Goal: Task Accomplishment & Management: Use online tool/utility

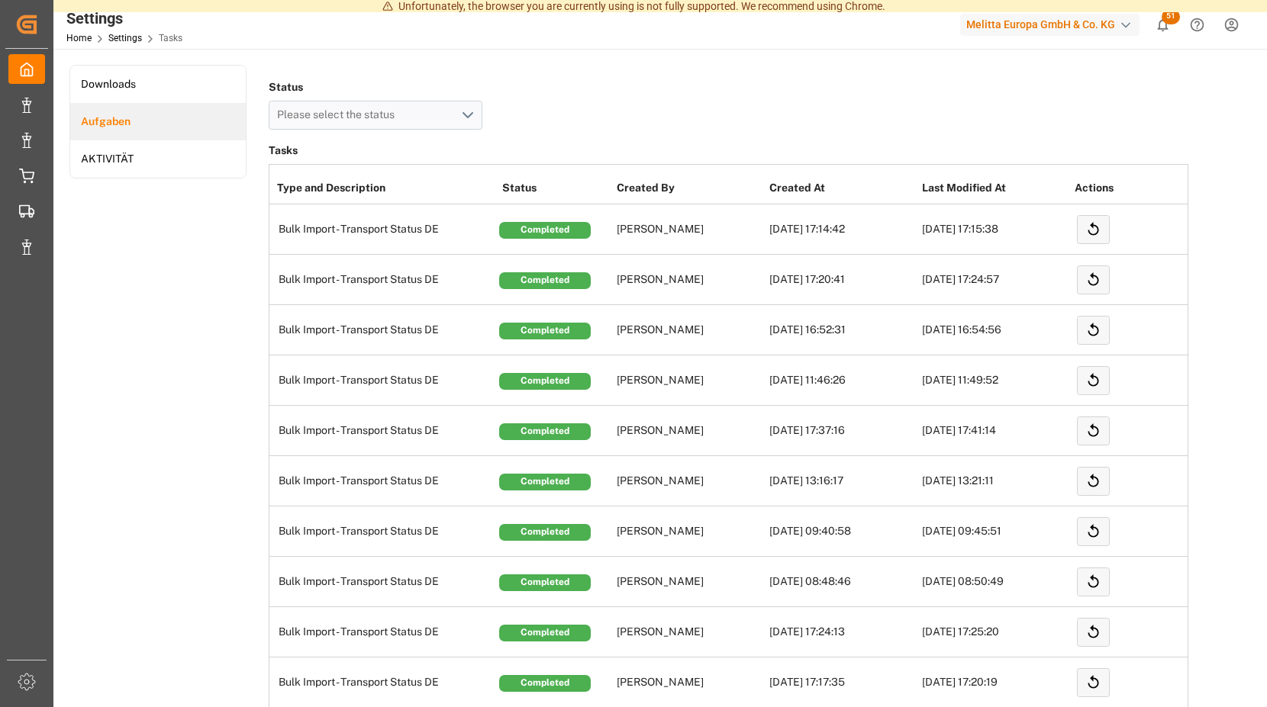
click at [1166, 0] on div at bounding box center [1104, 0] width 324 height 0
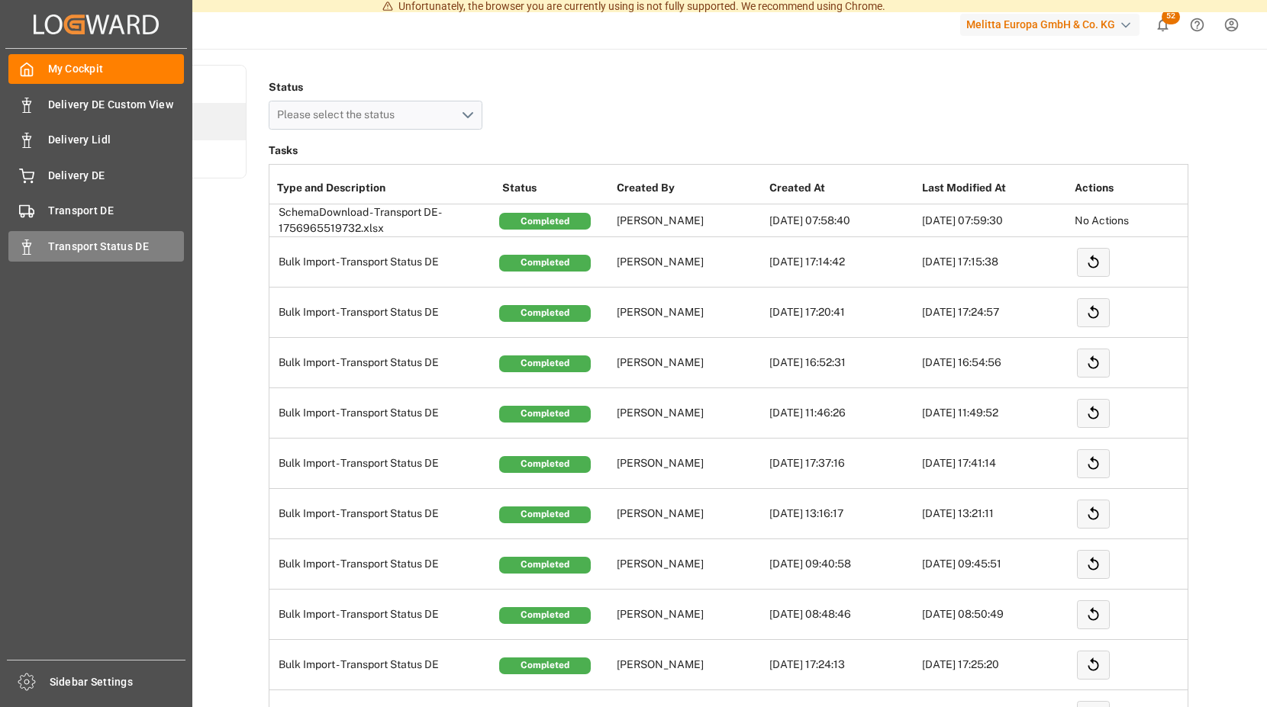
click at [40, 248] on div "Transport Status DE Transport Status DE" at bounding box center [95, 246] width 175 height 30
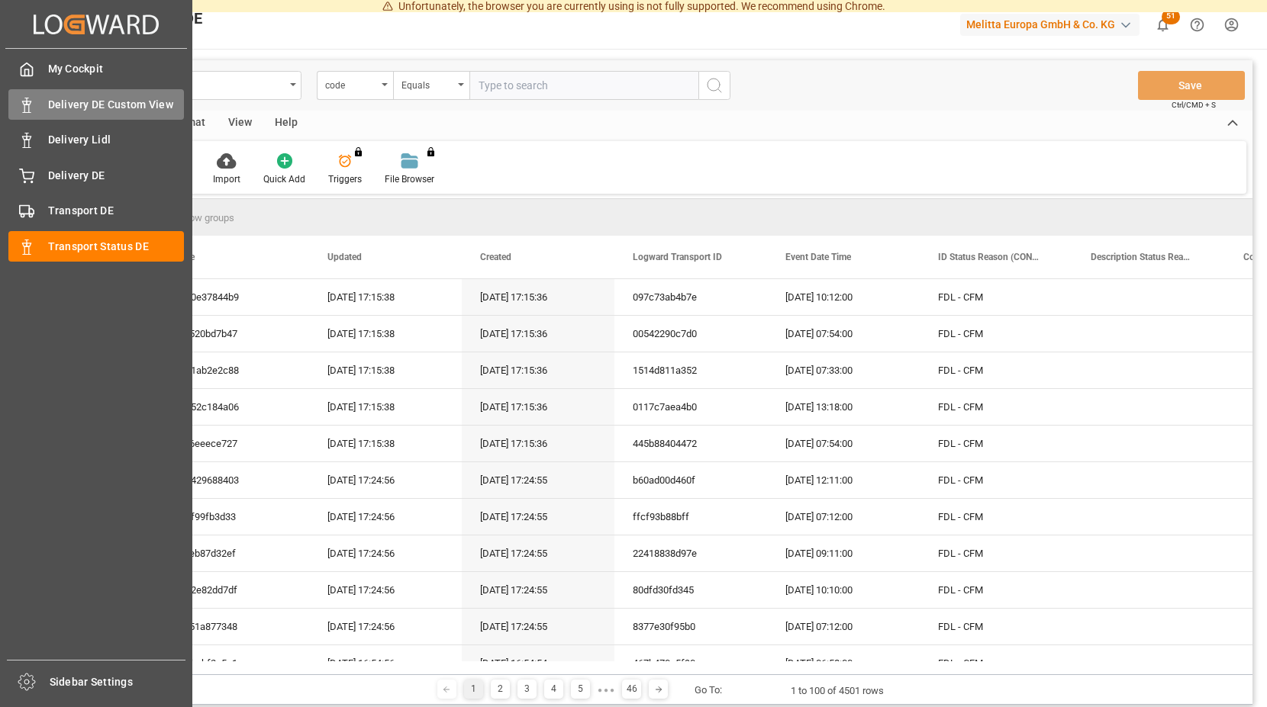
click at [108, 101] on span "Delivery DE Custom View" at bounding box center [116, 105] width 137 height 16
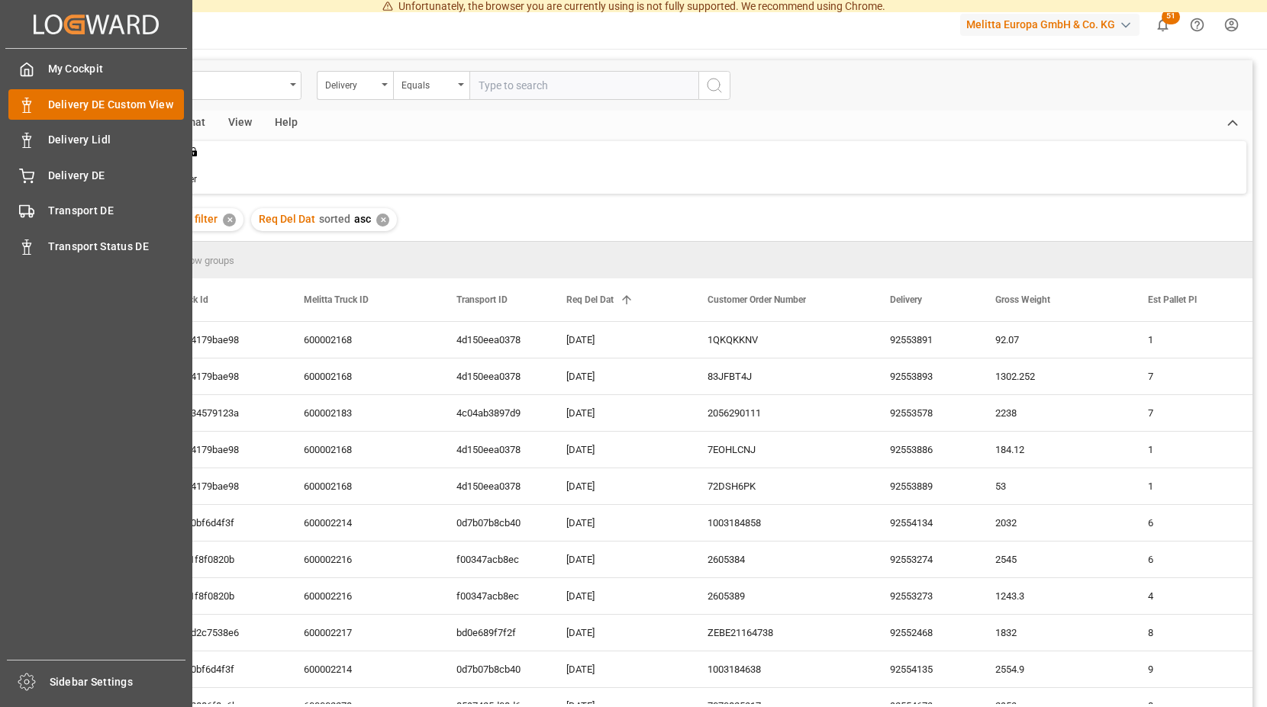
click at [131, 102] on span "Delivery DE Custom View" at bounding box center [116, 105] width 137 height 16
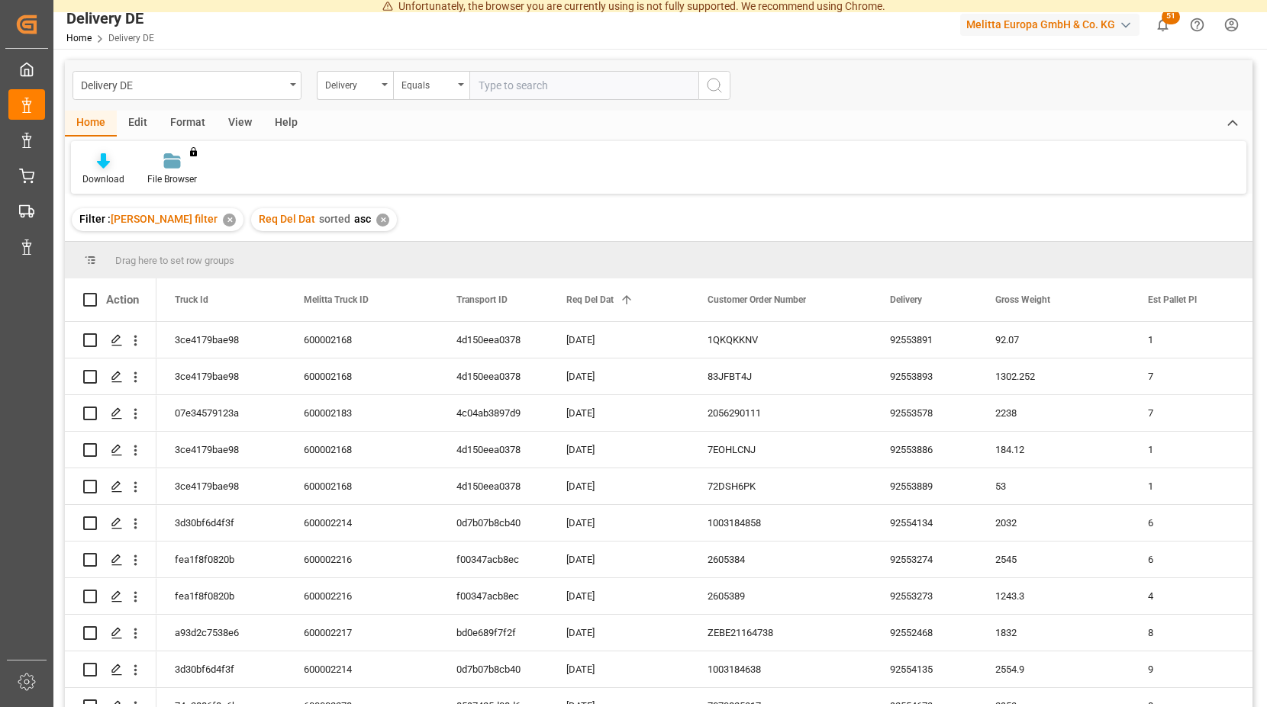
click at [100, 159] on icon at bounding box center [103, 160] width 13 height 15
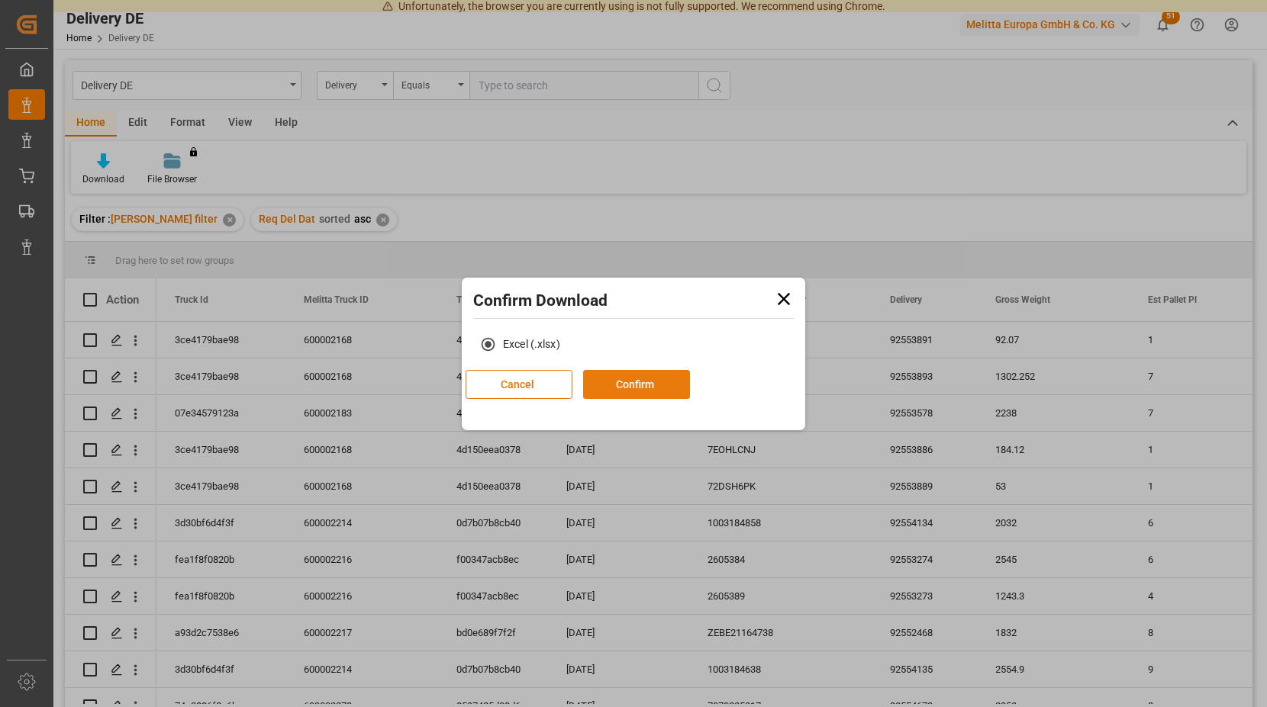
click at [690, 376] on button "Confirm" at bounding box center [636, 384] width 107 height 29
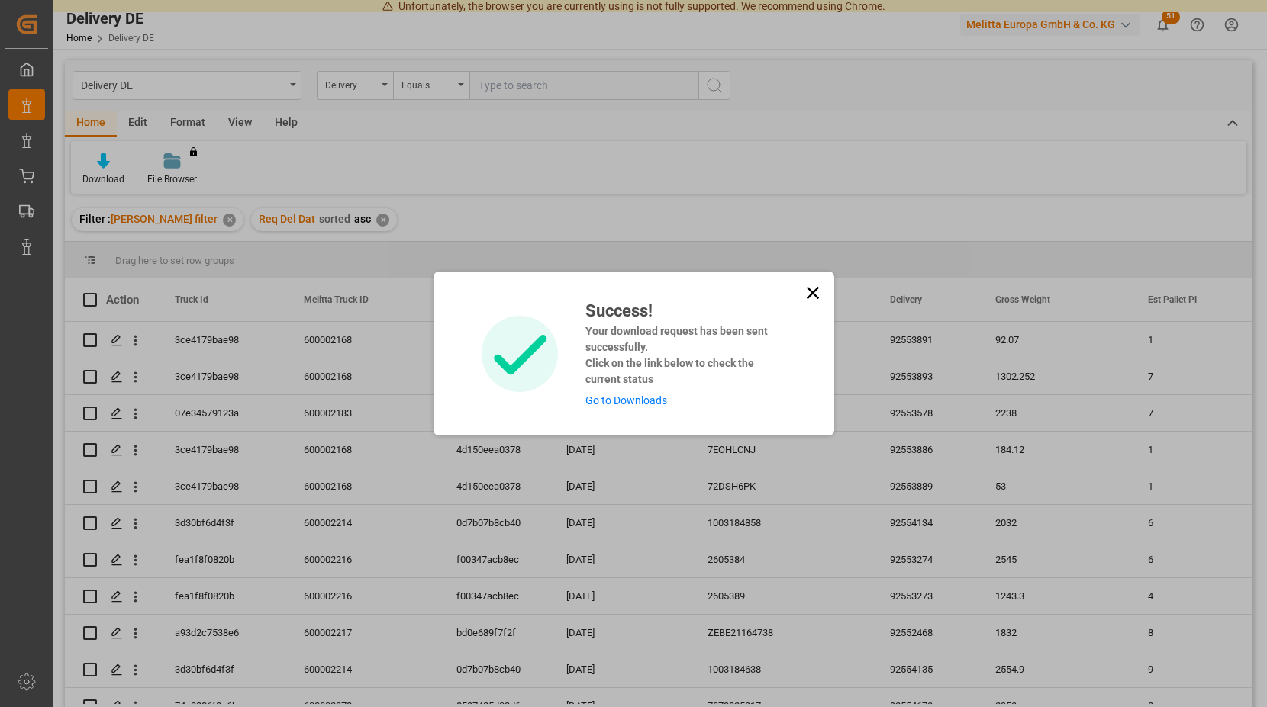
click at [631, 399] on link "Go to Downloads" at bounding box center [626, 400] width 82 height 12
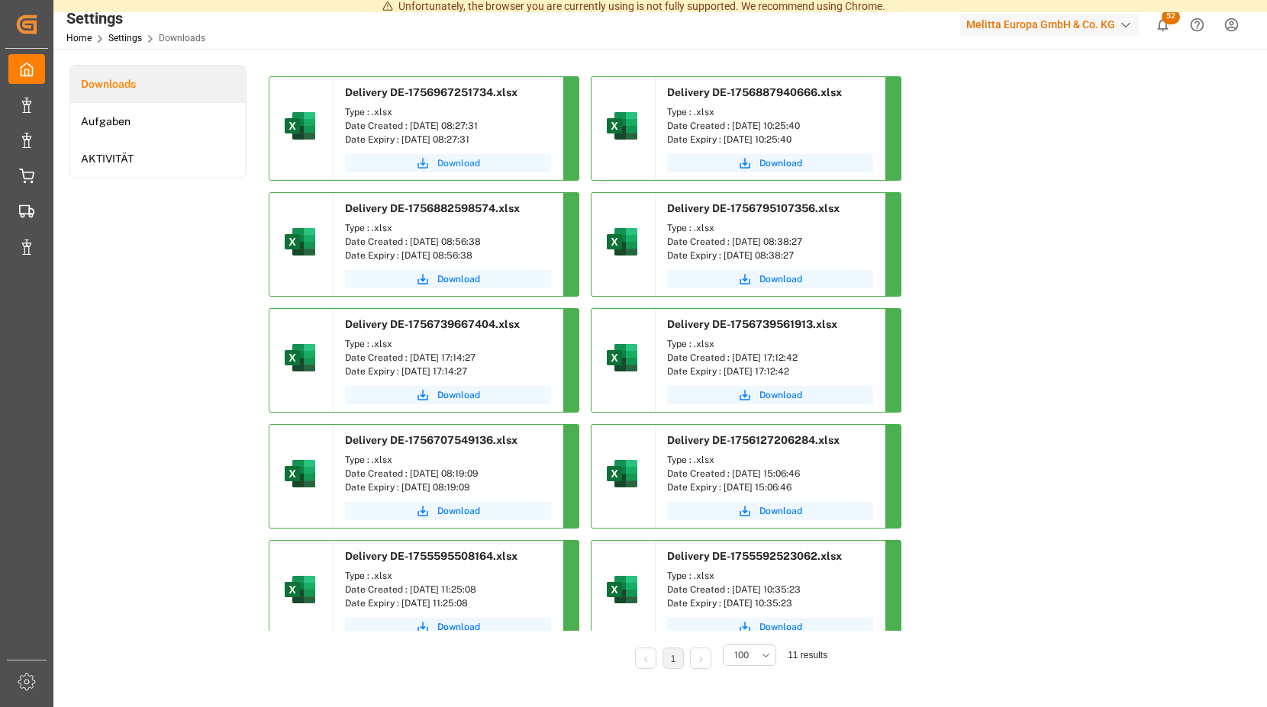
click at [452, 158] on span "Download" at bounding box center [458, 163] width 43 height 14
